Goal: Information Seeking & Learning: Learn about a topic

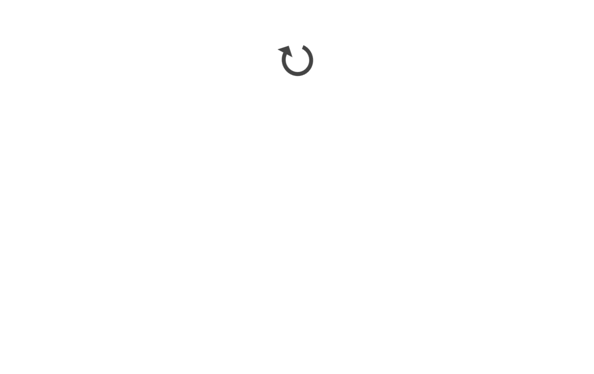
scroll to position [405, 0]
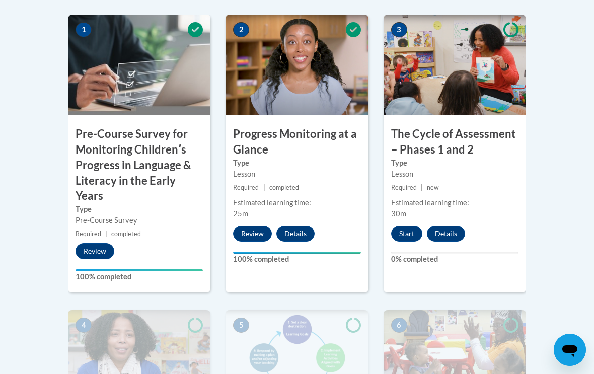
click at [405, 229] on button "Start" at bounding box center [406, 234] width 31 height 16
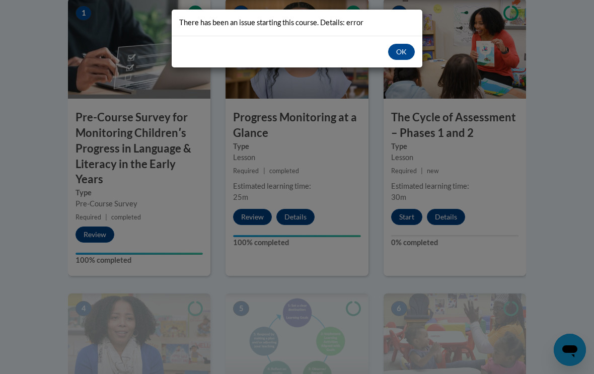
click at [399, 51] on button "OK" at bounding box center [401, 52] width 27 height 16
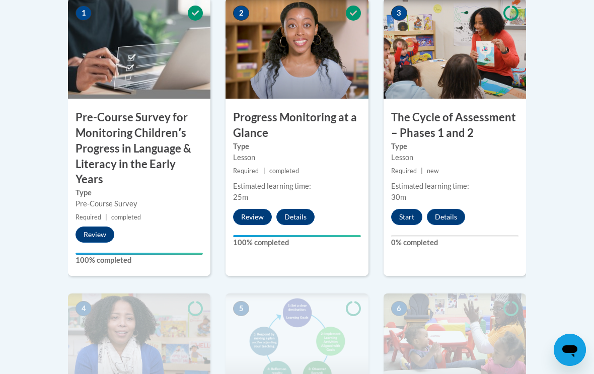
click at [412, 217] on button "Start" at bounding box center [406, 217] width 31 height 16
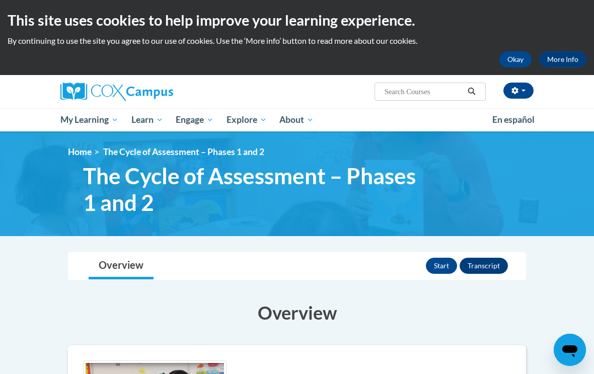
click at [0, 0] on span "My Course Progress" at bounding box center [0, 0] width 0 height 0
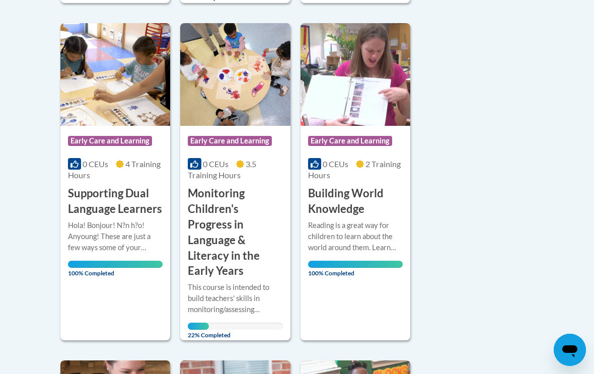
scroll to position [533, 0]
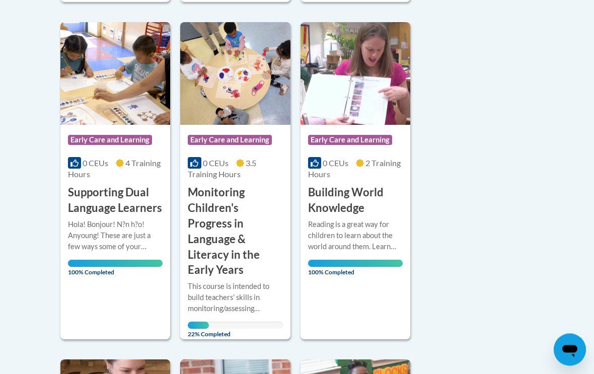
click at [240, 281] on div "This course is intended to build teachers' skills in monitoring/assessing child…" at bounding box center [235, 297] width 95 height 33
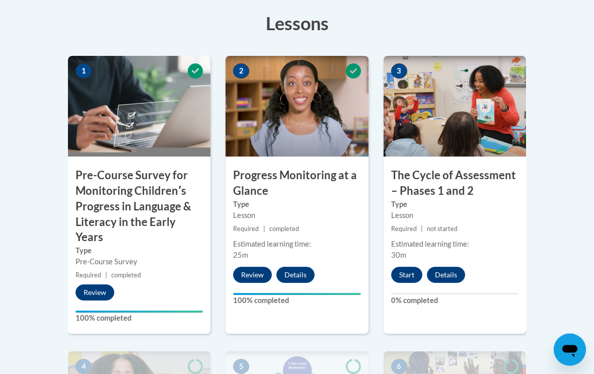
click at [407, 274] on button "Start" at bounding box center [406, 275] width 31 height 16
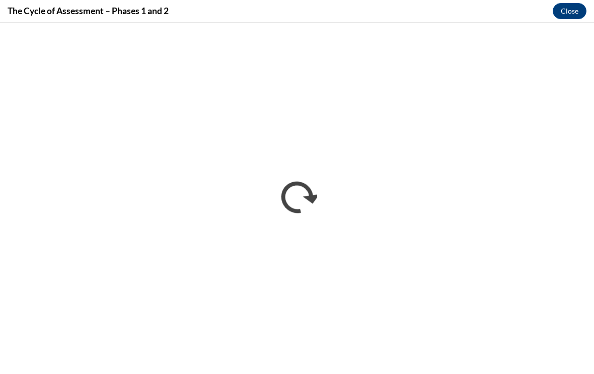
click at [577, 10] on button "Close" at bounding box center [570, 11] width 34 height 16
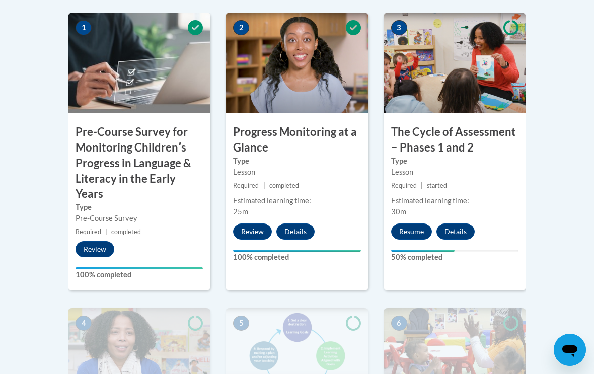
scroll to position [381, 0]
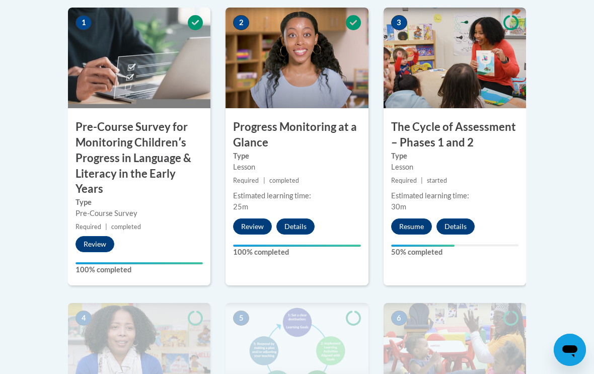
click at [412, 221] on button "Resume" at bounding box center [411, 226] width 41 height 16
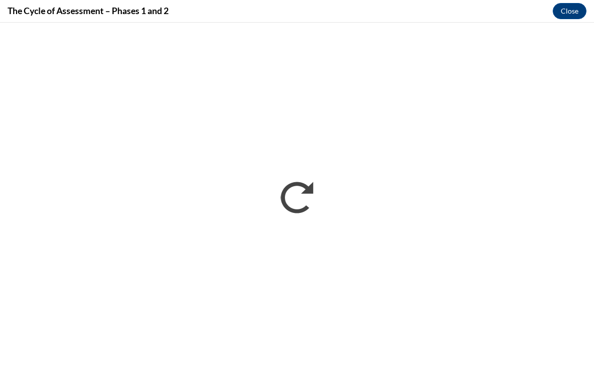
scroll to position [371, 0]
click at [412, 11] on button "Close" at bounding box center [570, 11] width 34 height 16
